Goal: Navigation & Orientation: Find specific page/section

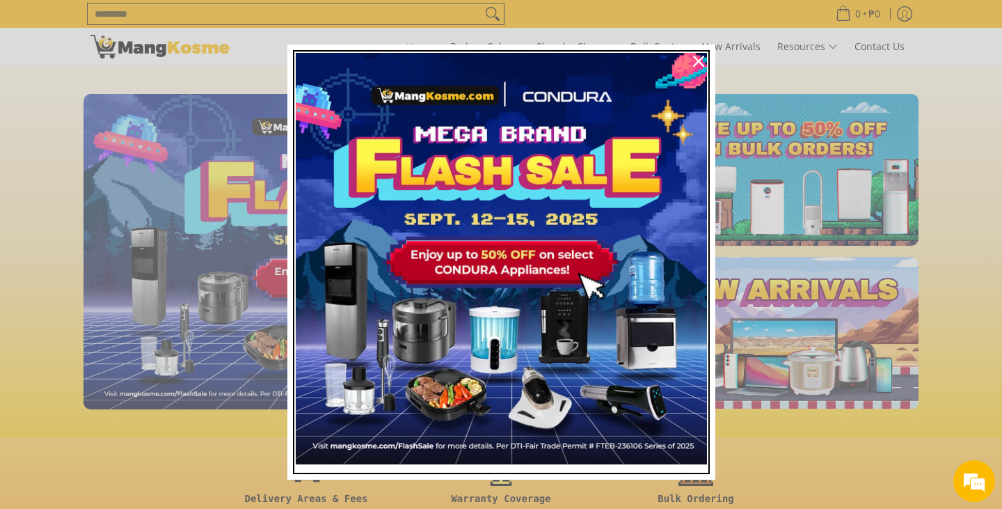
scroll to position [0, 2258]
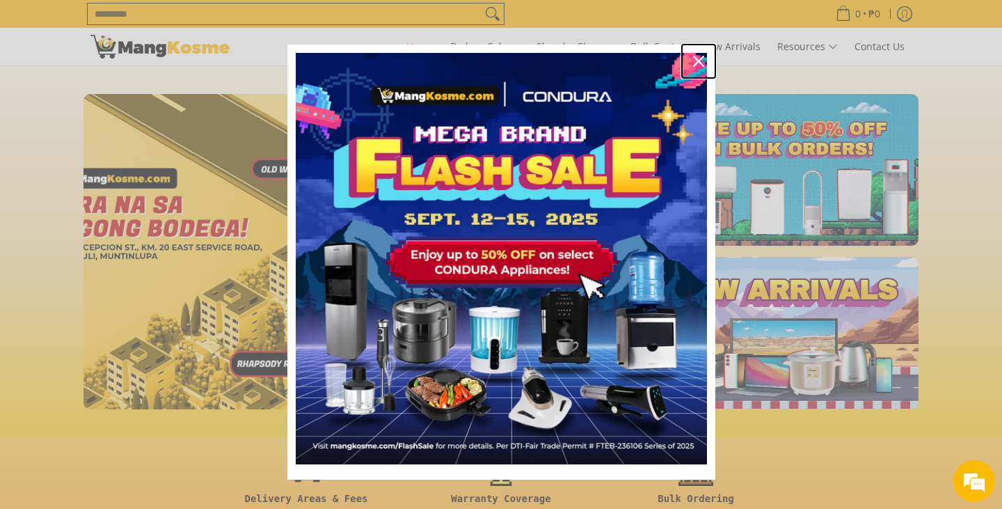
click at [699, 65] on icon "close icon" at bounding box center [698, 61] width 11 height 11
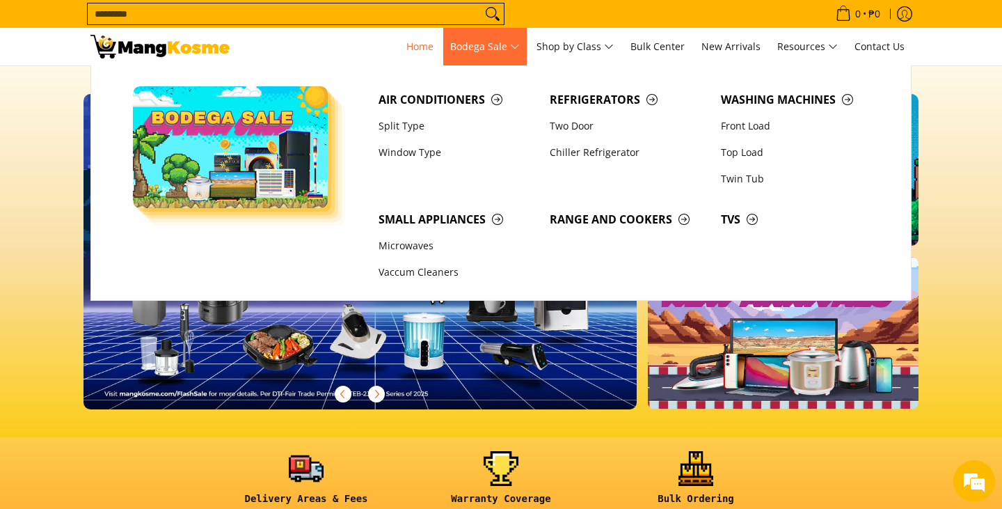
scroll to position [0, 0]
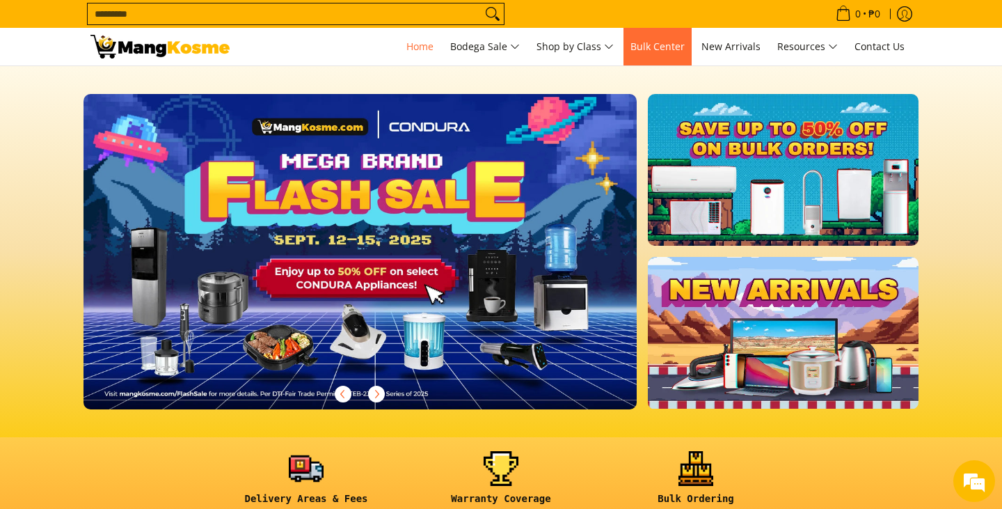
click at [652, 43] on span "Bulk Center" at bounding box center [657, 46] width 54 height 13
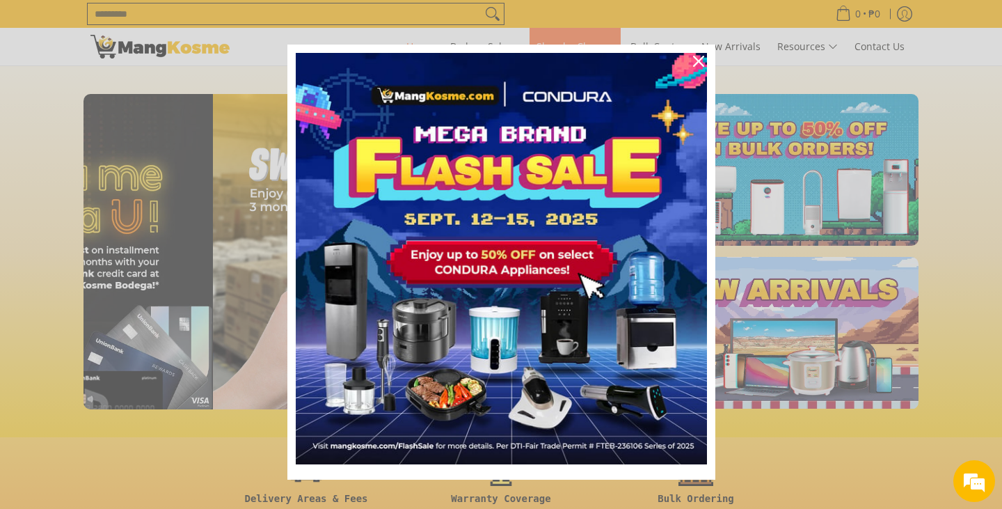
scroll to position [0, 1660]
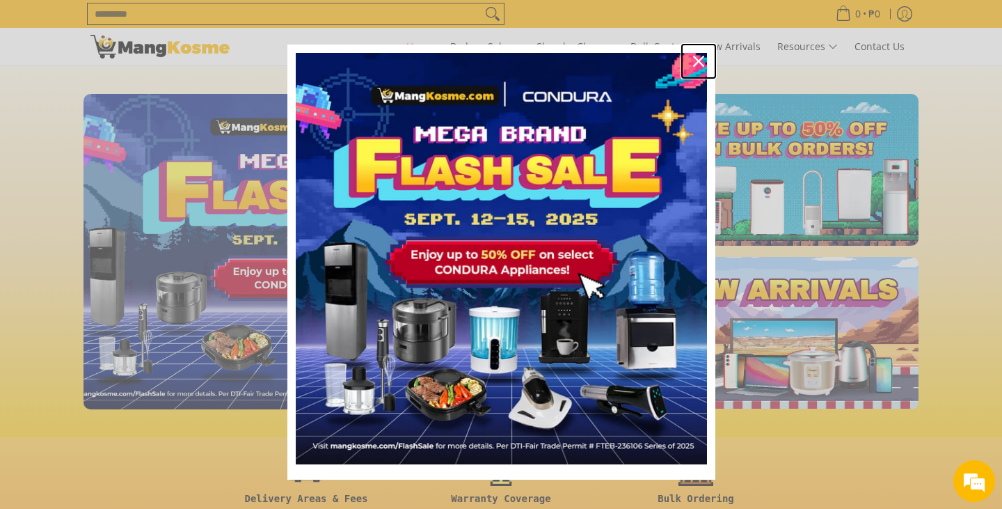
click at [699, 65] on icon "close icon" at bounding box center [698, 61] width 11 height 11
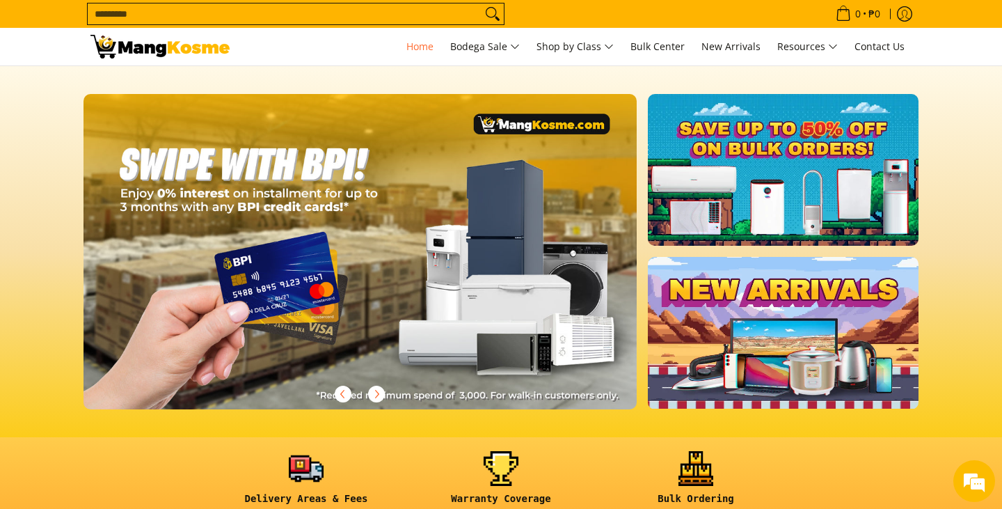
scroll to position [0, 2258]
